Goal: Task Accomplishment & Management: Complete application form

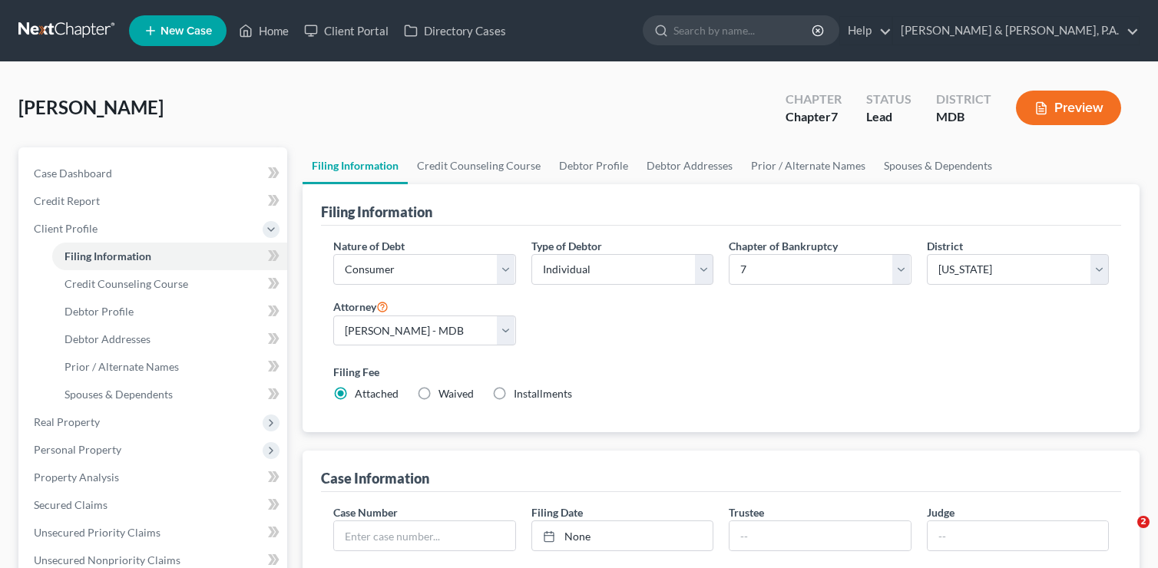
select select "1"
select select "0"
select select "38"
select select "0"
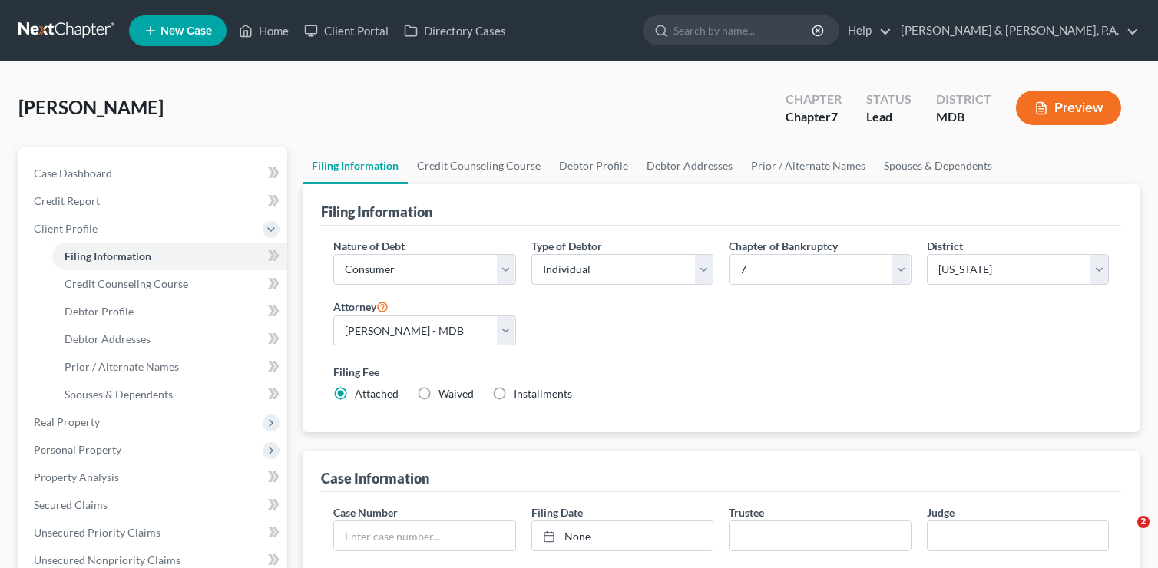
select select "21"
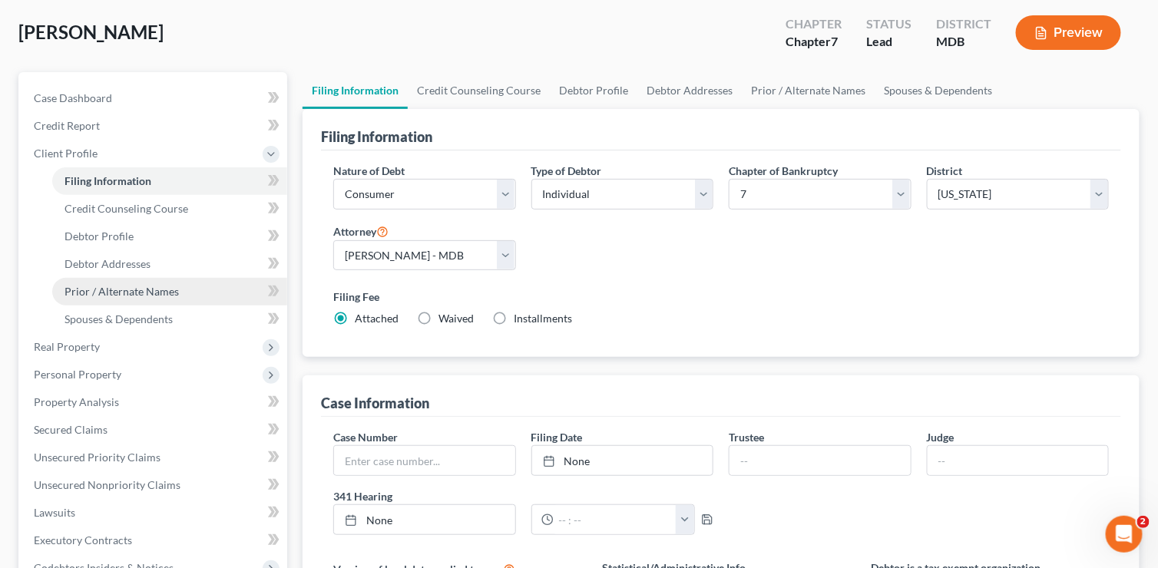
scroll to position [77, 0]
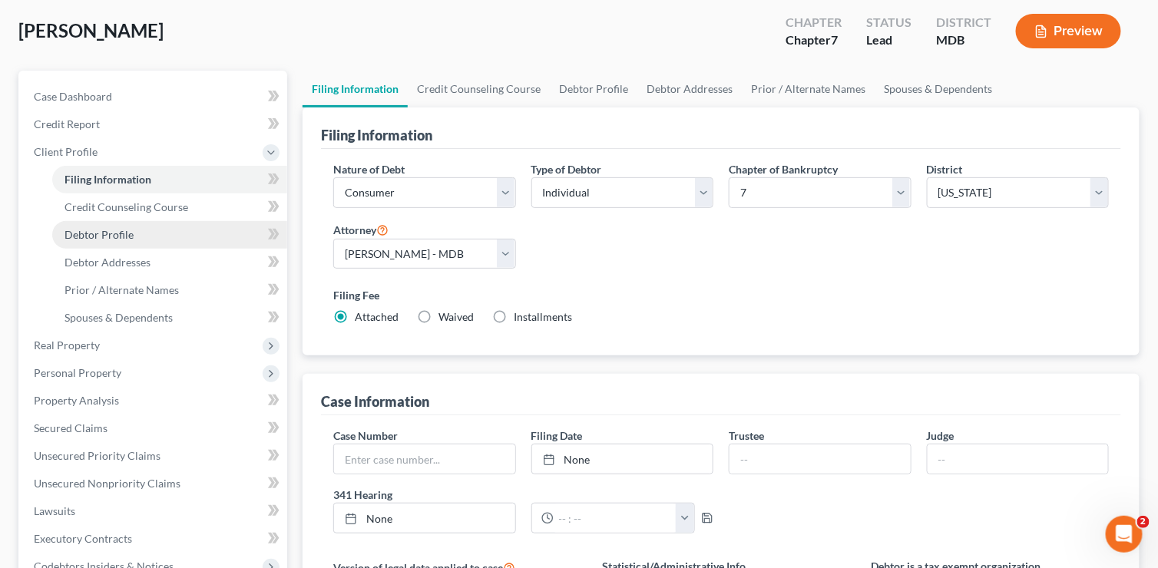
click at [135, 230] on link "Debtor Profile" at bounding box center [169, 235] width 235 height 28
select select "0"
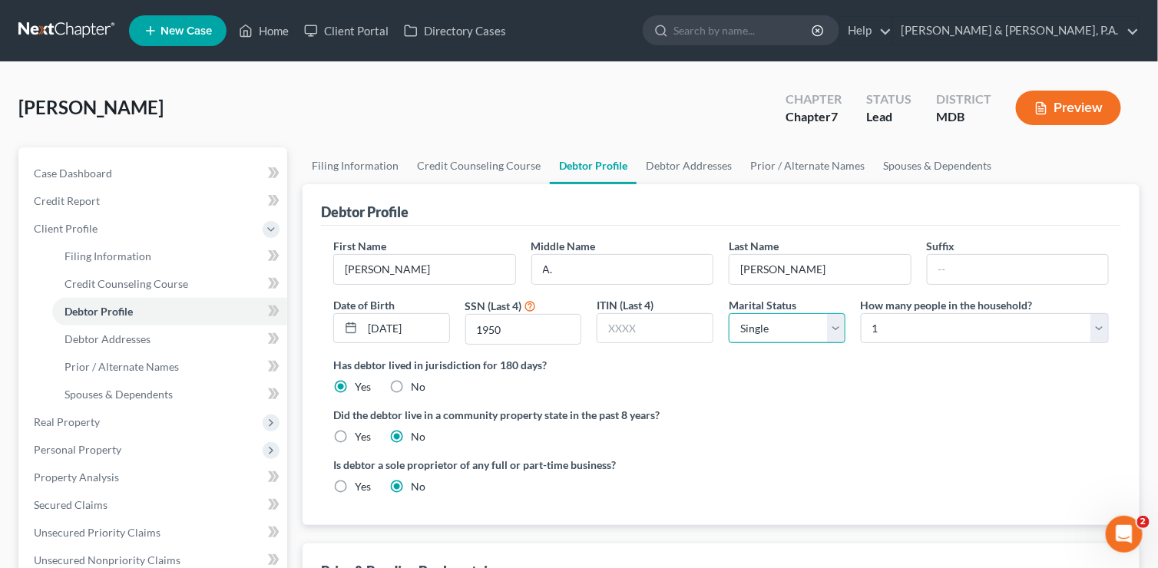
click at [840, 326] on select "Select Single Married Separated Divorced Widowed" at bounding box center [787, 328] width 117 height 31
select select "1"
click at [729, 313] on select "Select Single Married Separated Divorced Widowed" at bounding box center [787, 328] width 117 height 31
click at [1101, 323] on select "Select 1 2 3 4 5 6 7 8 9 10 11 12 13 14 15 16 17 18 19 20" at bounding box center [985, 328] width 248 height 31
select select "1"
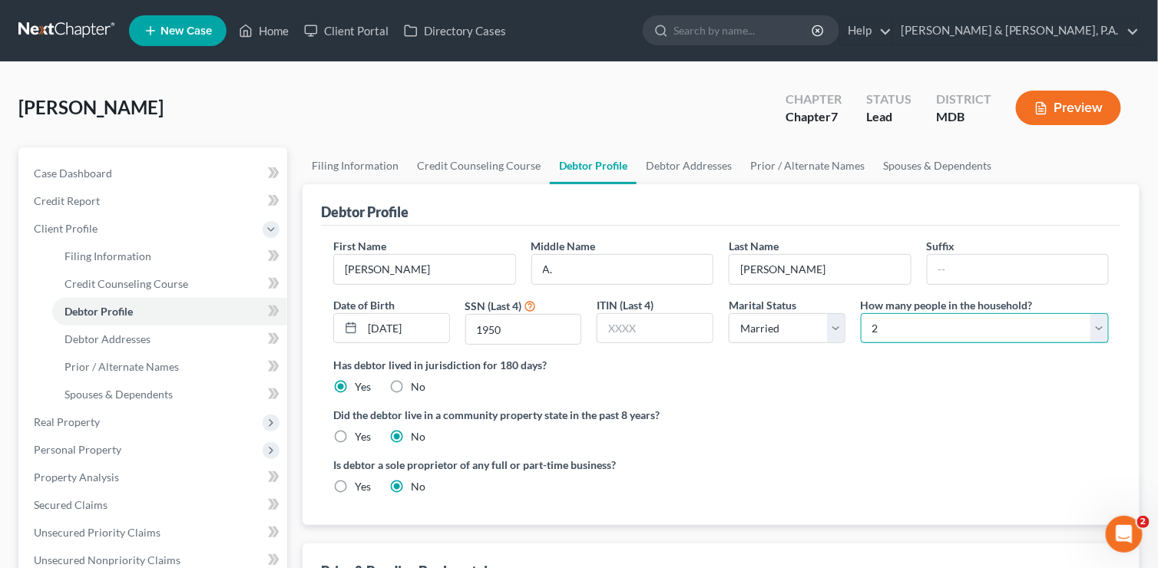
click at [861, 313] on select "Select 1 2 3 4 5 6 7 8 9 10 11 12 13 14 15 16 17 18 19 20" at bounding box center [985, 328] width 248 height 31
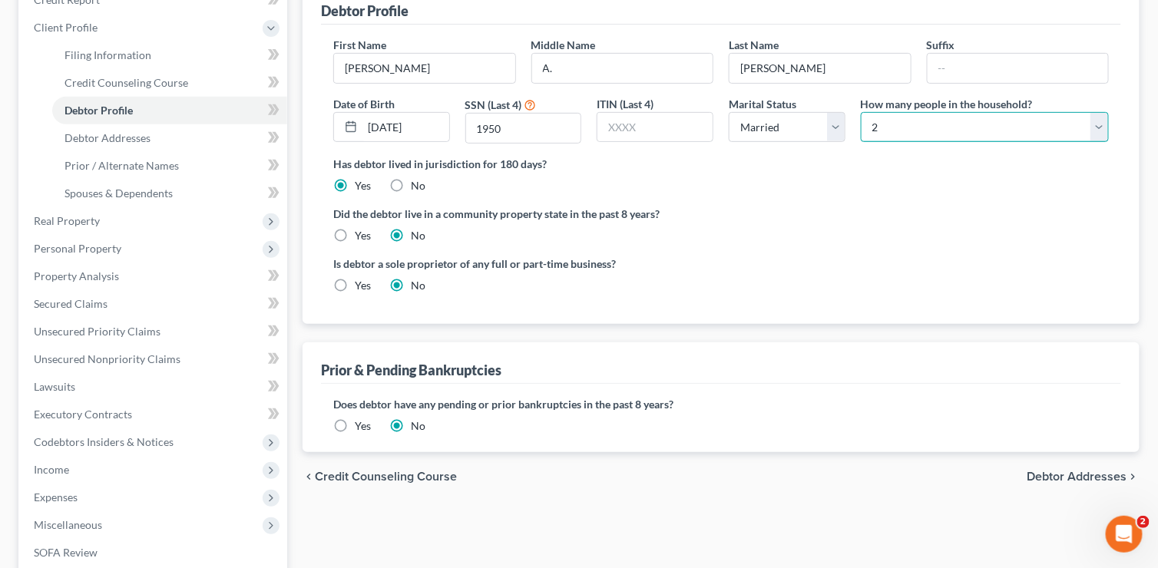
scroll to position [230, 0]
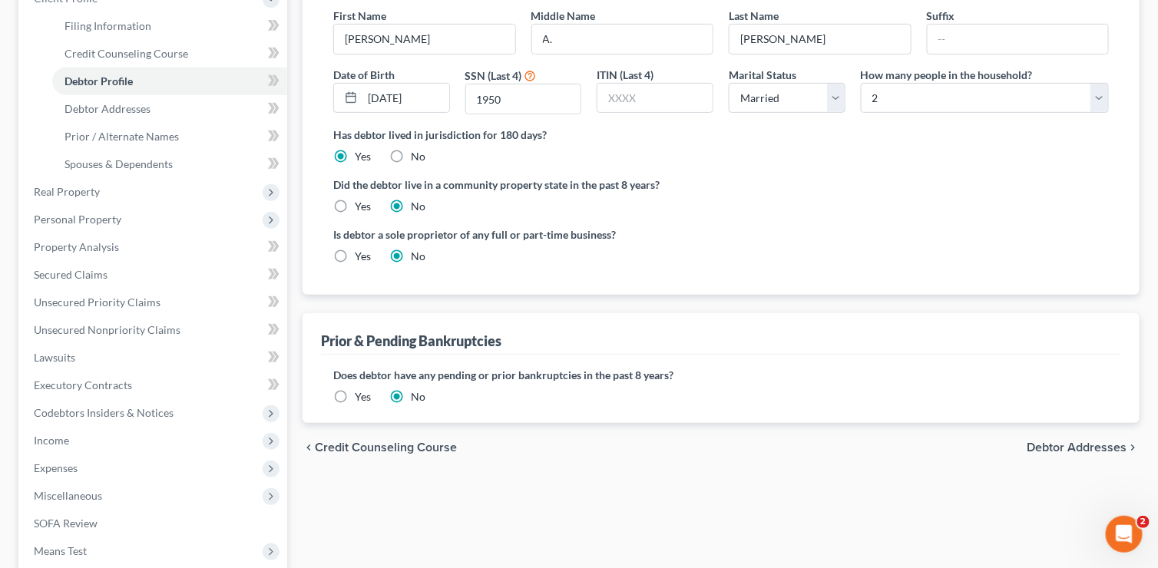
click at [1070, 448] on span "Debtor Addresses" at bounding box center [1077, 448] width 100 height 12
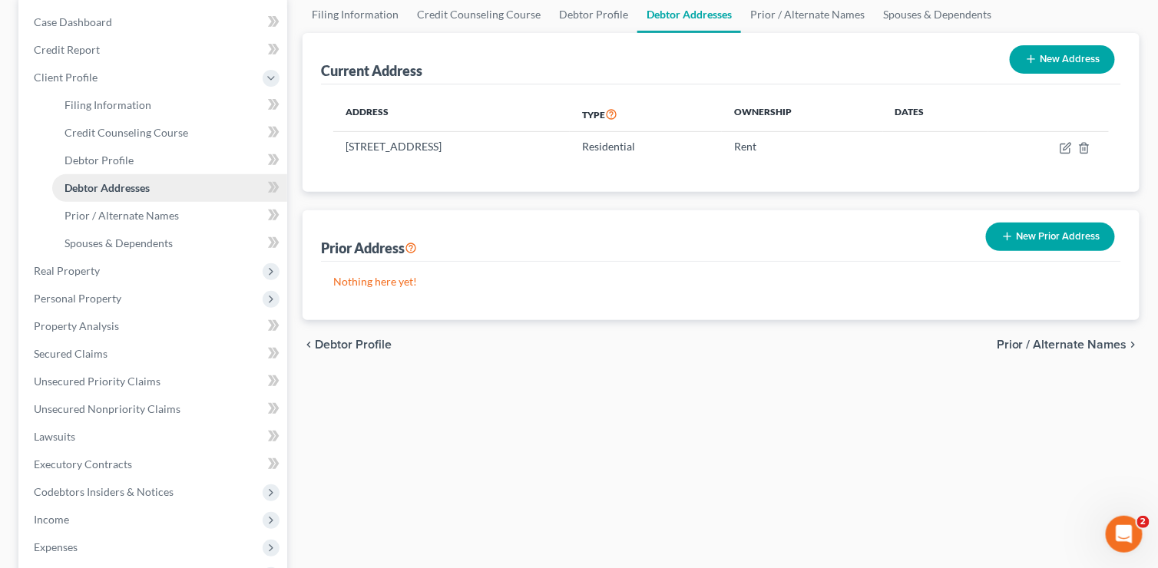
scroll to position [384, 0]
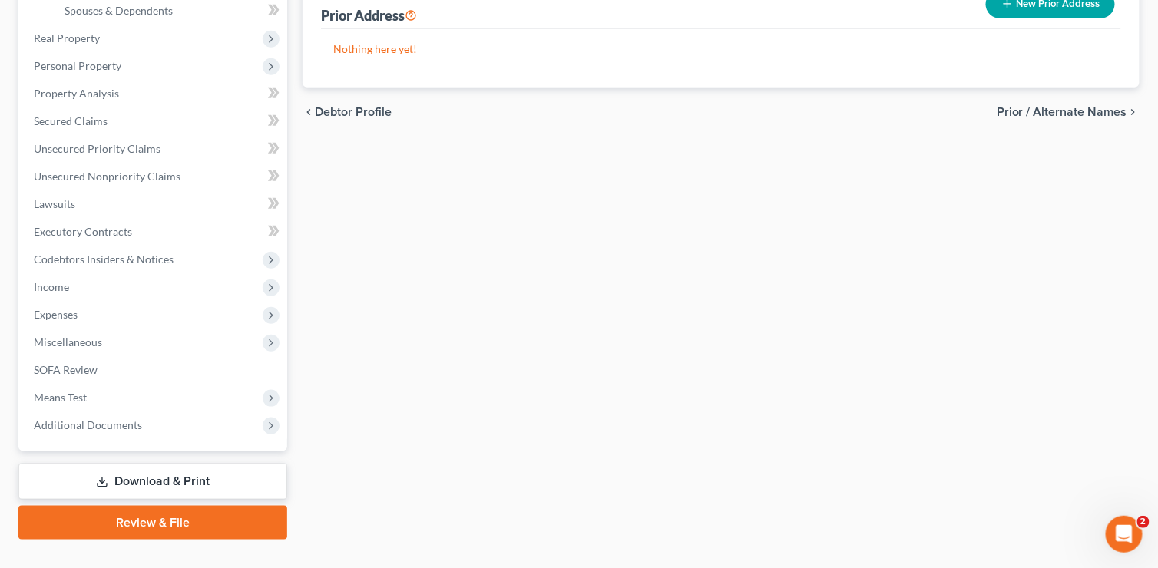
click at [163, 479] on link "Download & Print" at bounding box center [152, 482] width 269 height 36
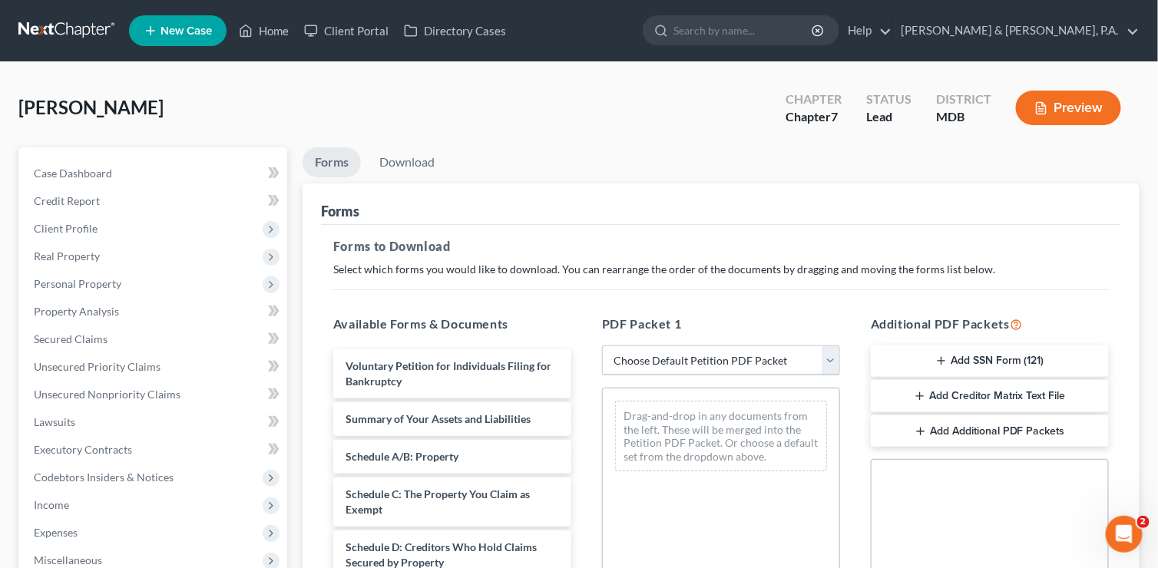
click at [828, 364] on select "Choose Default Petition PDF Packet Complete Bankruptcy Petition (all forms and …" at bounding box center [721, 361] width 238 height 31
select select "3"
click at [602, 346] on select "Choose Default Petition PDF Packet Complete Bankruptcy Petition (all forms and …" at bounding box center [721, 361] width 238 height 31
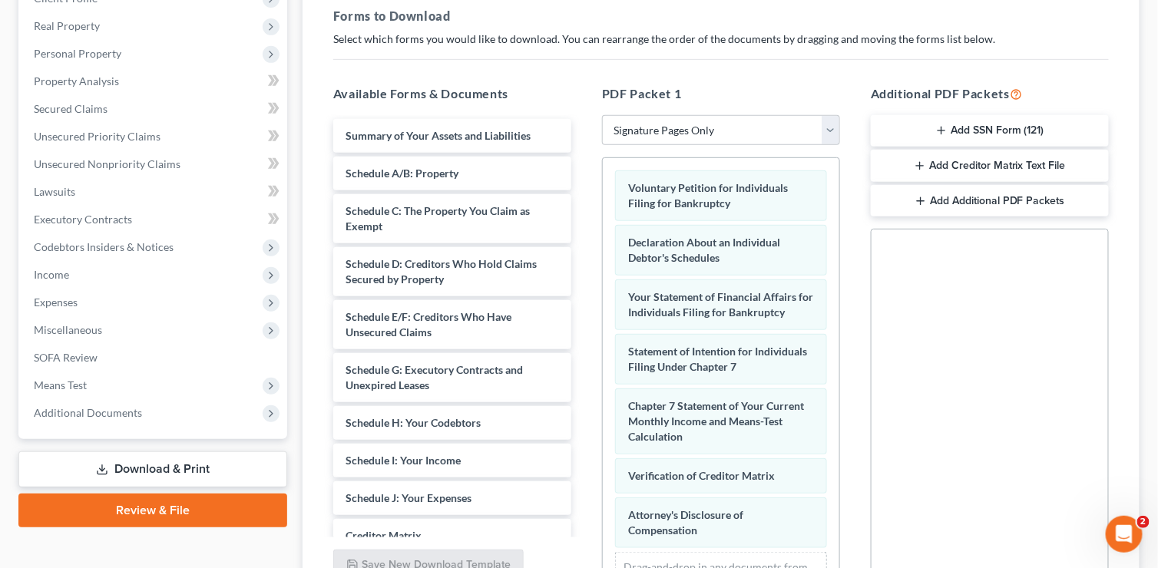
click at [994, 126] on button "Add SSN Form (121)" at bounding box center [990, 131] width 238 height 32
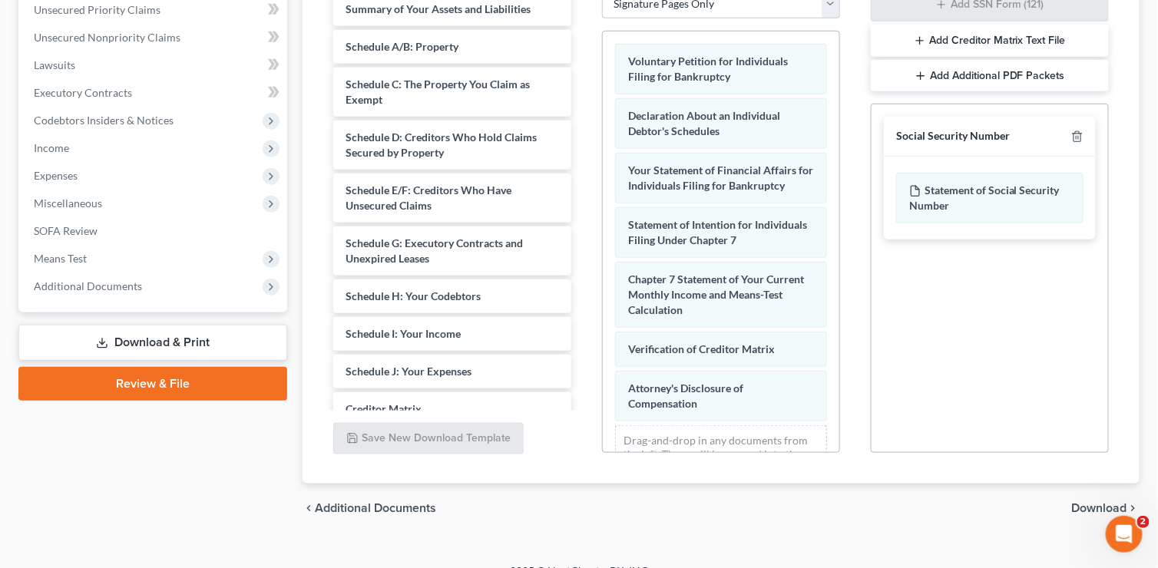
scroll to position [378, 0]
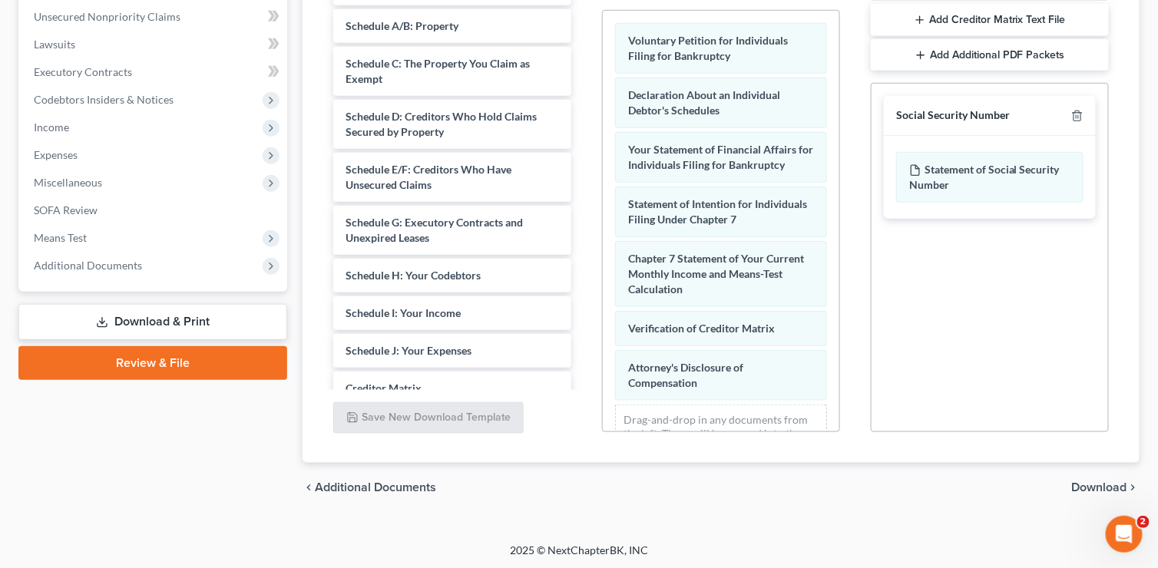
click at [1083, 487] on span "Download" at bounding box center [1099, 487] width 55 height 12
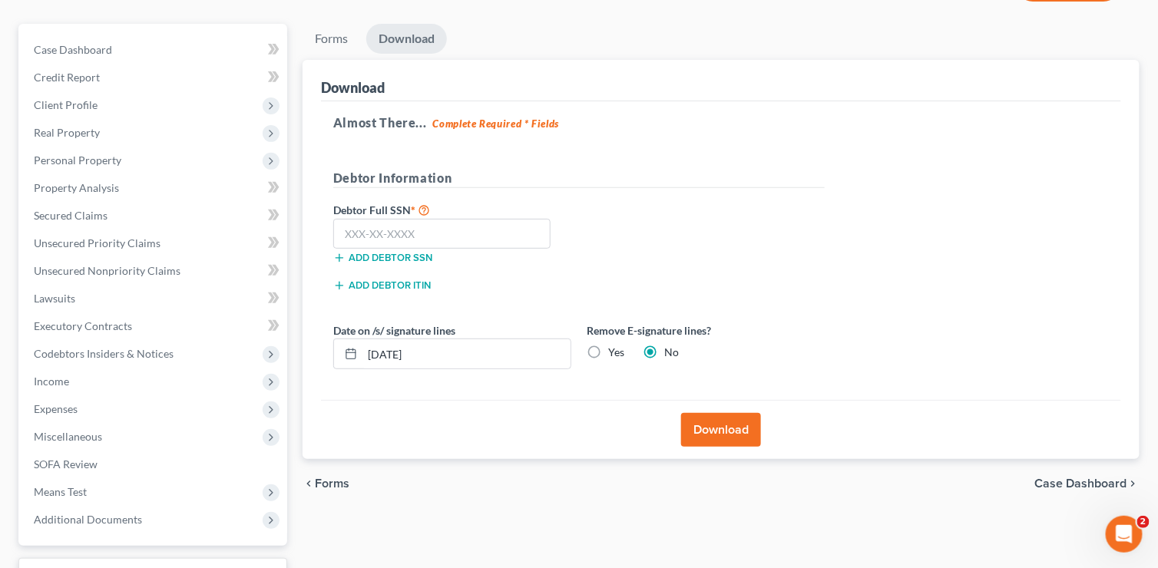
scroll to position [92, 0]
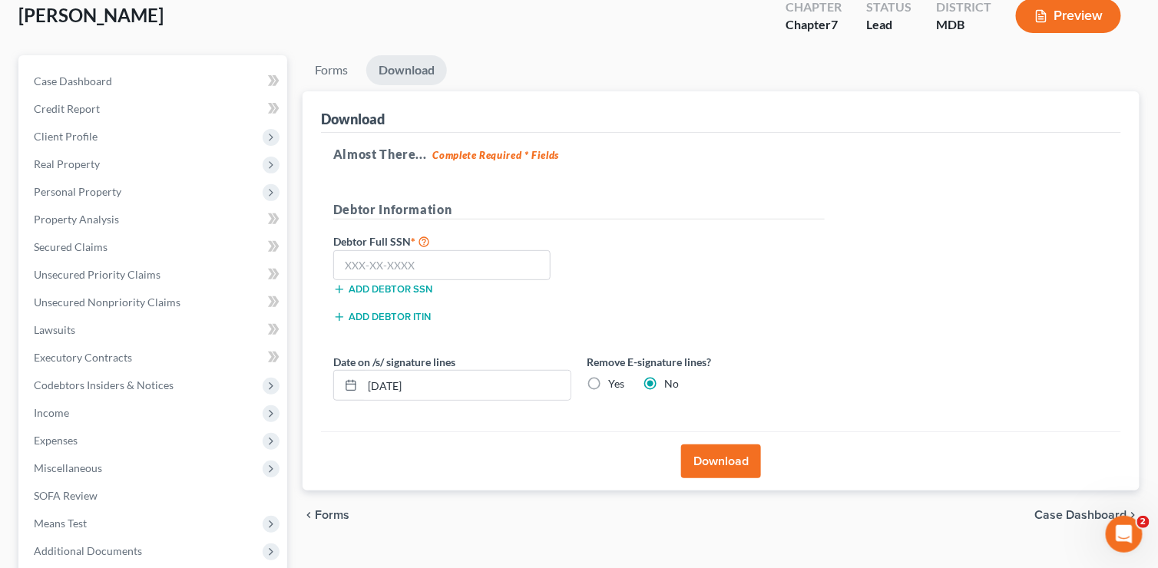
click at [608, 381] on label "Yes" at bounding box center [616, 383] width 16 height 15
click at [614, 381] on input "Yes" at bounding box center [619, 381] width 10 height 10
radio input "true"
radio input "false"
click at [405, 261] on input "text" at bounding box center [441, 265] width 217 height 31
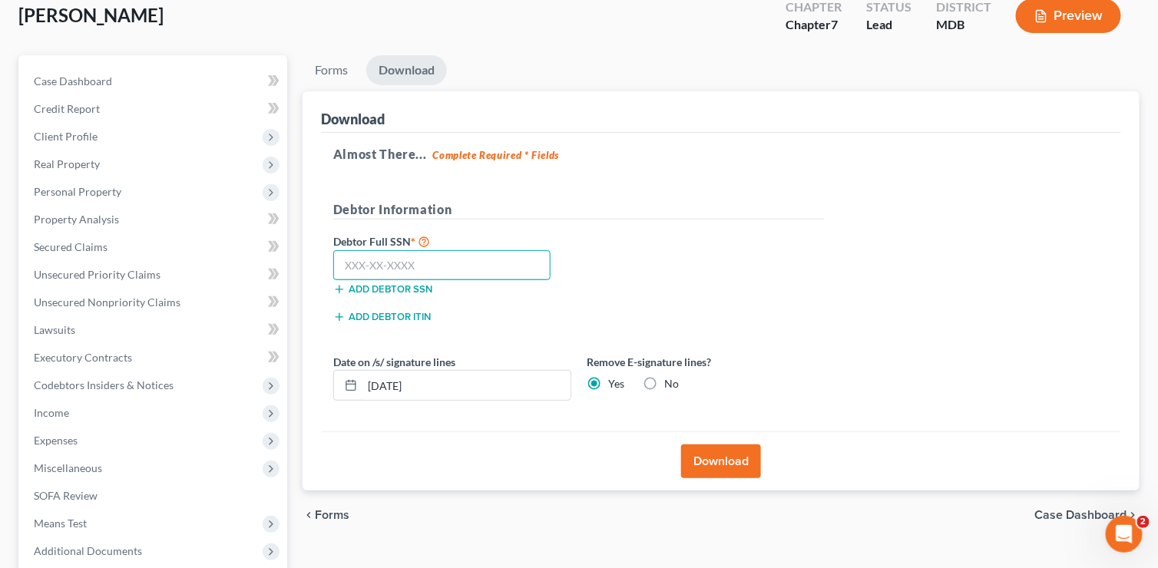
click at [378, 263] on input "text" at bounding box center [441, 265] width 217 height 31
type input "136-38-1950"
click at [731, 453] on button "Download" at bounding box center [721, 462] width 80 height 34
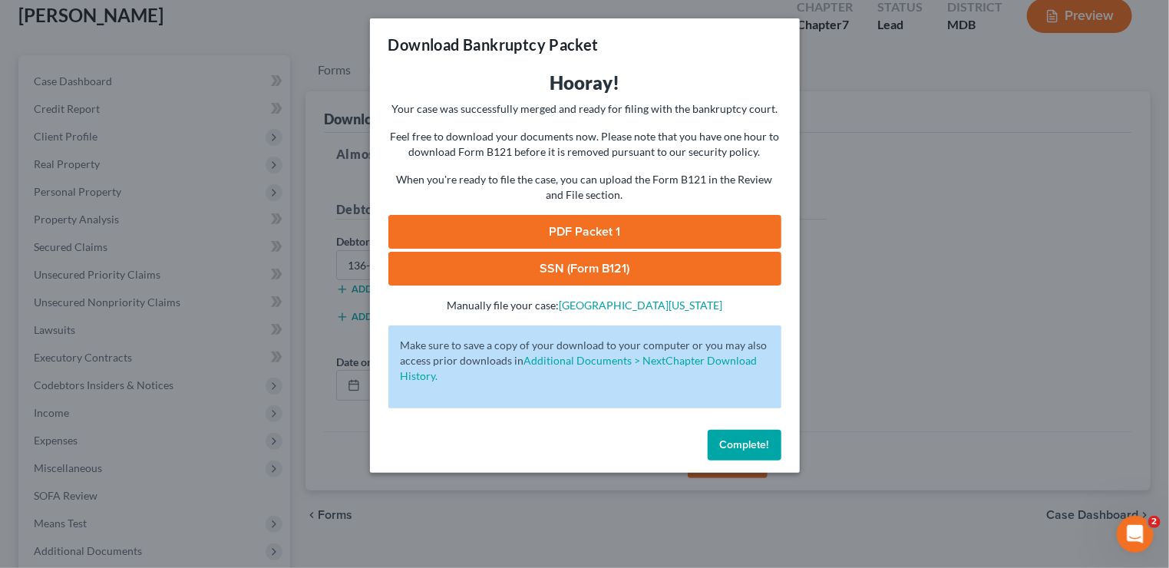
click at [571, 227] on link "PDF Packet 1" at bounding box center [585, 232] width 393 height 34
click at [590, 266] on link "SSN (Form B121)" at bounding box center [585, 269] width 393 height 34
click at [732, 442] on span "Complete!" at bounding box center [744, 444] width 49 height 13
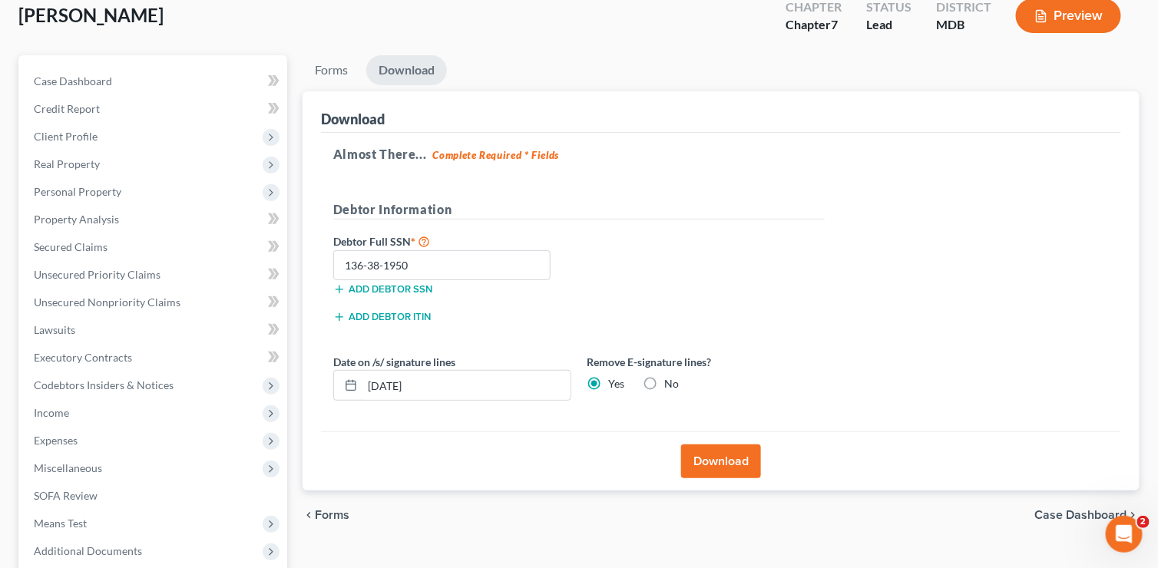
click at [1077, 509] on span "Case Dashboard" at bounding box center [1081, 515] width 92 height 12
